Goal: Information Seeking & Learning: Find specific fact

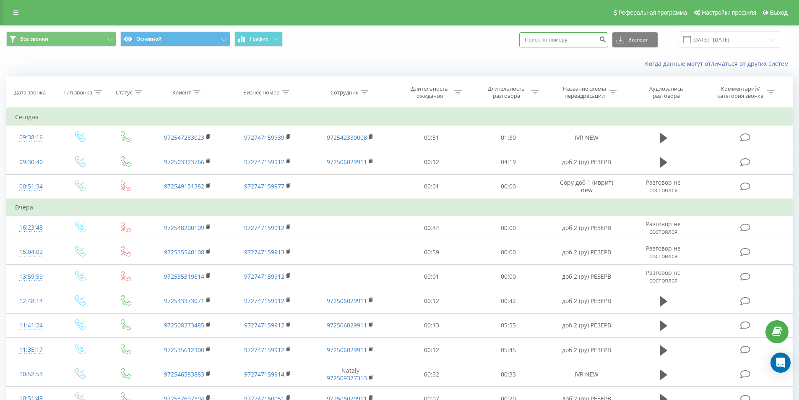
click at [540, 38] on input at bounding box center [563, 39] width 89 height 15
paste input "0549493958"
click at [535, 39] on input "0549493958" at bounding box center [563, 39] width 89 height 15
click at [585, 41] on input "972549493958" at bounding box center [563, 39] width 89 height 15
type input "972549493958"
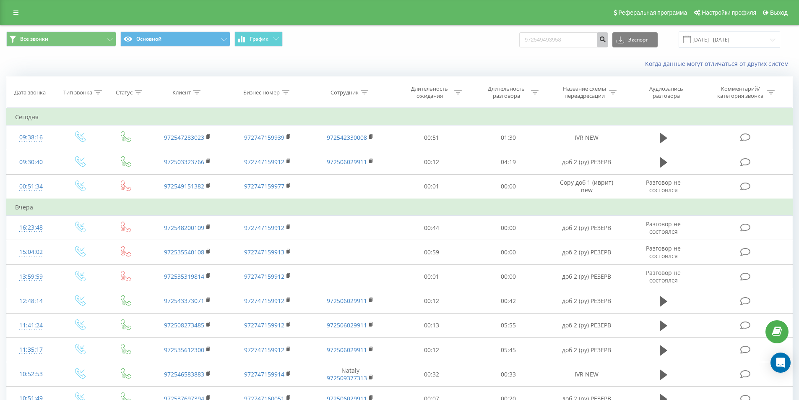
click at [606, 36] on icon "submit" at bounding box center [602, 38] width 7 height 5
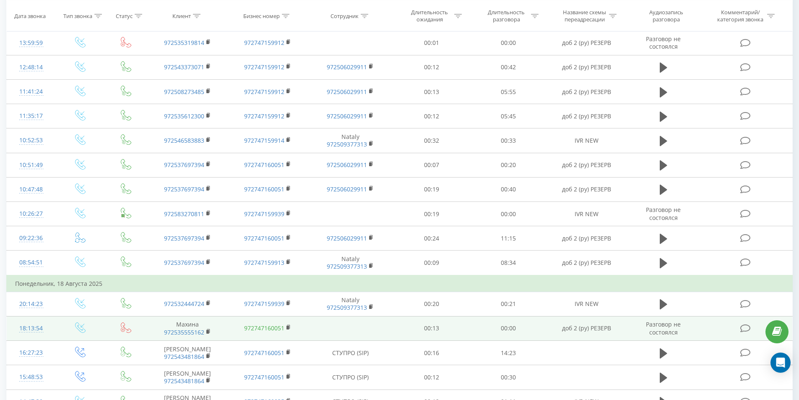
scroll to position [377, 0]
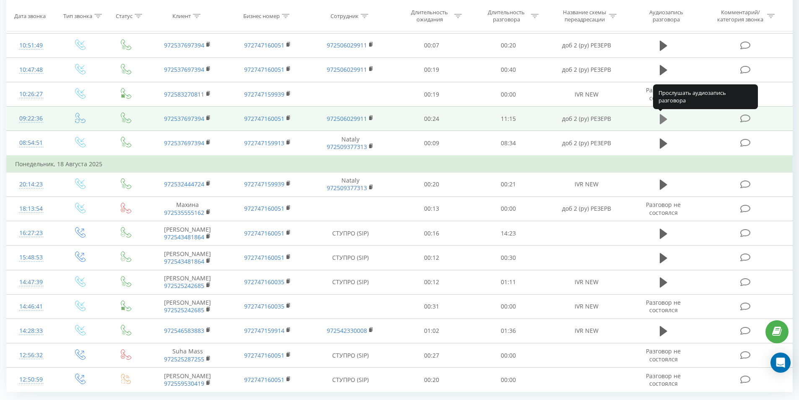
click at [662, 117] on icon at bounding box center [664, 119] width 8 height 10
click at [664, 118] on icon at bounding box center [664, 119] width 8 height 12
